Goal: Task Accomplishment & Management: Complete application form

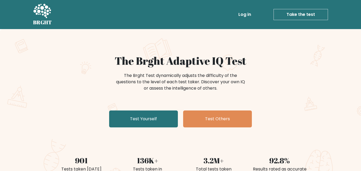
scroll to position [38, 0]
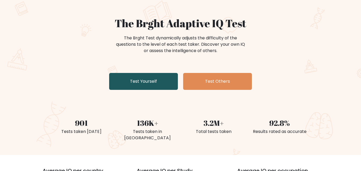
click at [161, 86] on link "Test Yourself" at bounding box center [143, 81] width 69 height 17
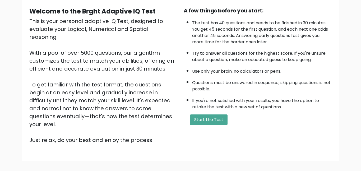
scroll to position [49, 0]
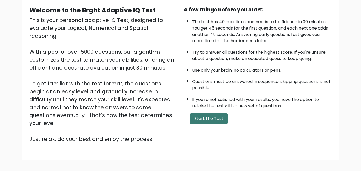
click at [208, 121] on button "Start the Test" at bounding box center [209, 118] width 38 height 11
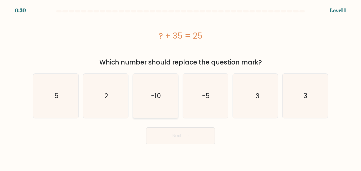
click at [159, 93] on text "-10" at bounding box center [156, 95] width 10 height 9
click at [181, 87] on input "c. -10" at bounding box center [181, 86] width 0 height 1
radio input "true"
click at [184, 138] on button "Next" at bounding box center [180, 135] width 69 height 17
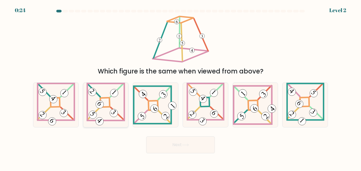
click at [111, 109] on icon at bounding box center [105, 105] width 39 height 44
click at [181, 87] on input "b." at bounding box center [181, 86] width 0 height 1
radio input "true"
click at [181, 152] on button "Next" at bounding box center [180, 144] width 69 height 17
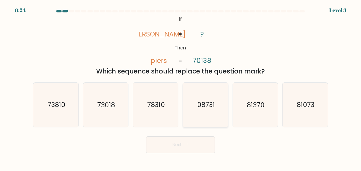
click at [210, 105] on text "08731" at bounding box center [206, 104] width 18 height 9
click at [181, 87] on input "d. 08731" at bounding box center [181, 86] width 0 height 1
radio input "true"
click at [252, 112] on icon "81370" at bounding box center [255, 105] width 44 height 44
click at [181, 87] on input "e. 81370" at bounding box center [181, 86] width 0 height 1
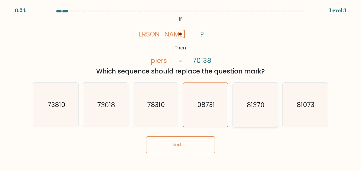
radio input "true"
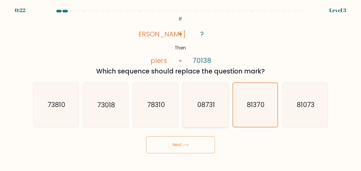
click at [205, 112] on icon "08731" at bounding box center [205, 105] width 44 height 44
click at [181, 87] on input "d. 08731" at bounding box center [181, 86] width 0 height 1
radio input "true"
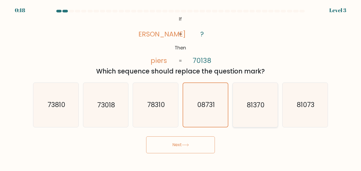
click at [262, 107] on text "81370" at bounding box center [256, 104] width 18 height 9
click at [181, 87] on input "e. 81370" at bounding box center [181, 86] width 0 height 1
radio input "true"
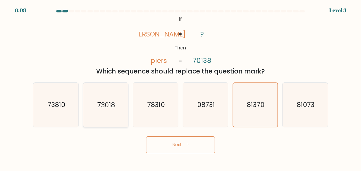
click at [116, 112] on icon "73018" at bounding box center [106, 105] width 44 height 44
click at [181, 87] on input "b. 73018" at bounding box center [181, 86] width 0 height 1
radio input "true"
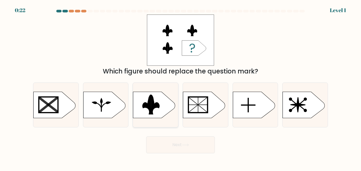
click at [147, 104] on icon at bounding box center [147, 104] width 9 height 20
click at [181, 87] on input "c." at bounding box center [181, 86] width 0 height 1
radio input "true"
click at [174, 145] on button "Next" at bounding box center [180, 144] width 69 height 17
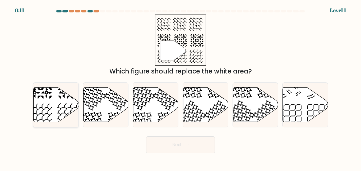
click at [39, 114] on icon at bounding box center [56, 104] width 45 height 35
click at [181, 87] on input "a." at bounding box center [181, 86] width 0 height 1
radio input "true"
click at [169, 147] on button "Next" at bounding box center [180, 144] width 69 height 17
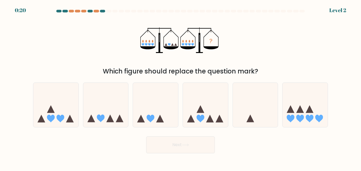
drag, startPoint x: 169, startPoint y: 147, endPoint x: 173, endPoint y: 148, distance: 4.3
click at [173, 148] on button "Next" at bounding box center [180, 144] width 69 height 17
click at [0, 24] on form at bounding box center [180, 82] width 361 height 144
click at [0, 23] on form at bounding box center [180, 82] width 361 height 144
click at [0, 16] on form at bounding box center [180, 82] width 361 height 144
